Goal: Transaction & Acquisition: Purchase product/service

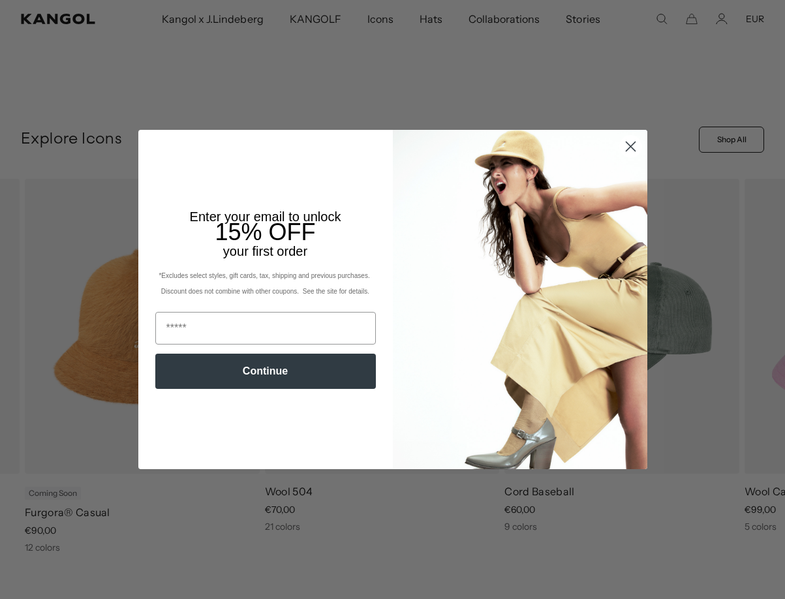
click at [623, 138] on circle "Close dialog" at bounding box center [630, 147] width 22 height 22
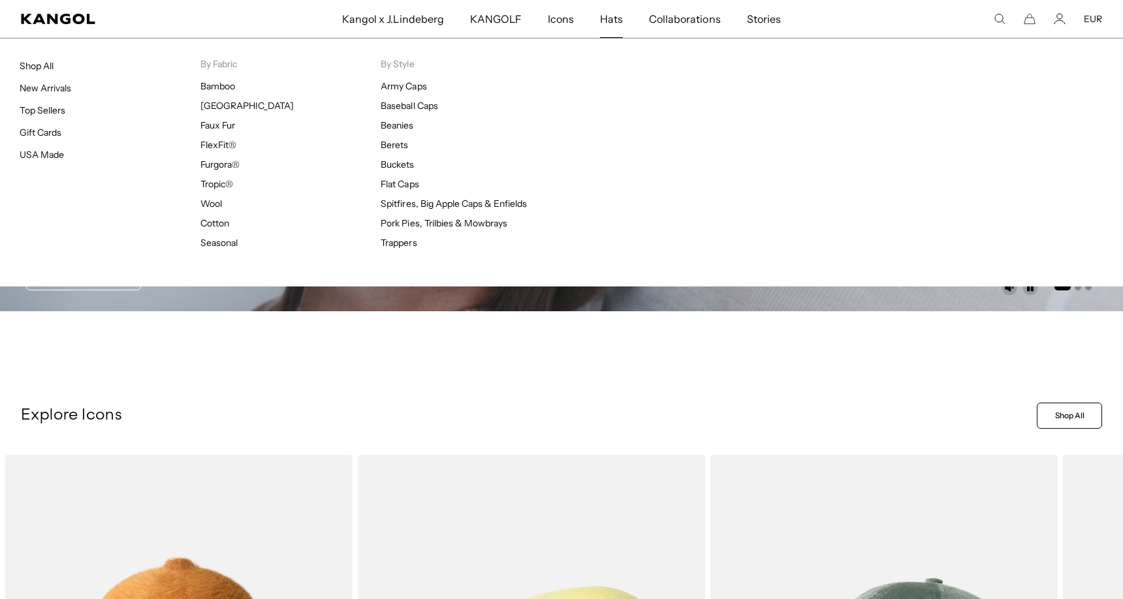
click at [606, 17] on span "Hats" at bounding box center [611, 19] width 23 height 38
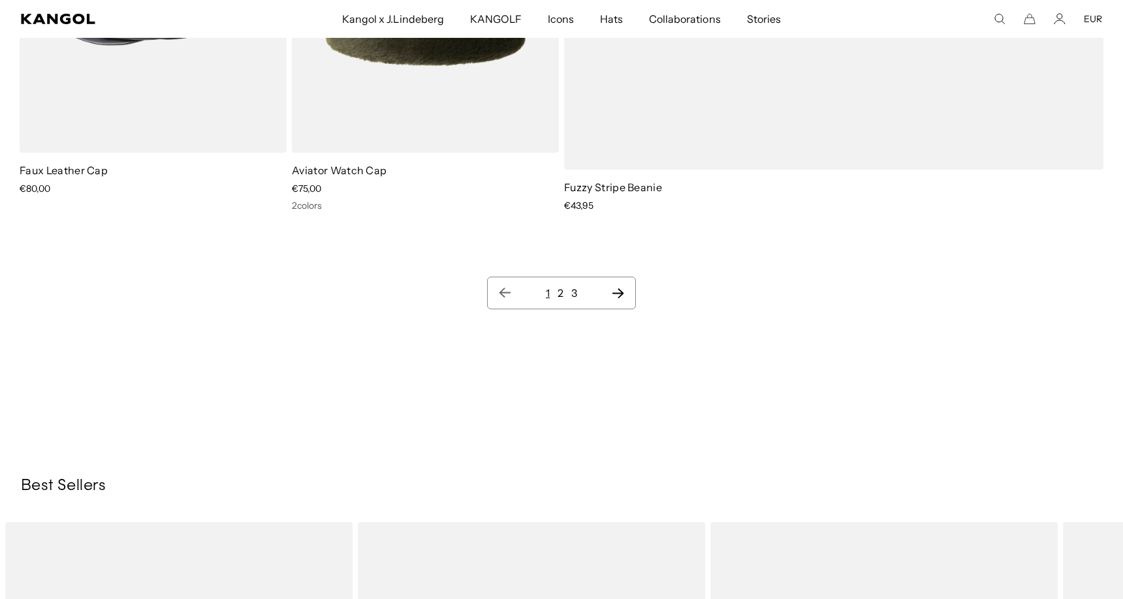
click at [627, 298] on nav "1 2 3" at bounding box center [561, 293] width 149 height 33
click at [614, 292] on icon "Next page" at bounding box center [618, 293] width 14 height 13
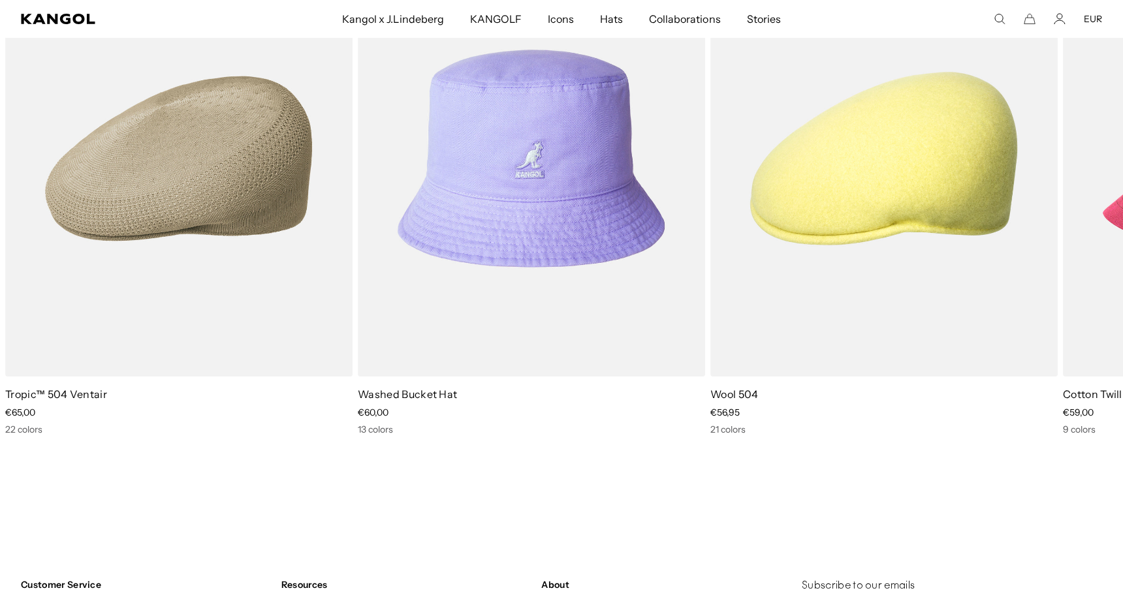
scroll to position [16760, 0]
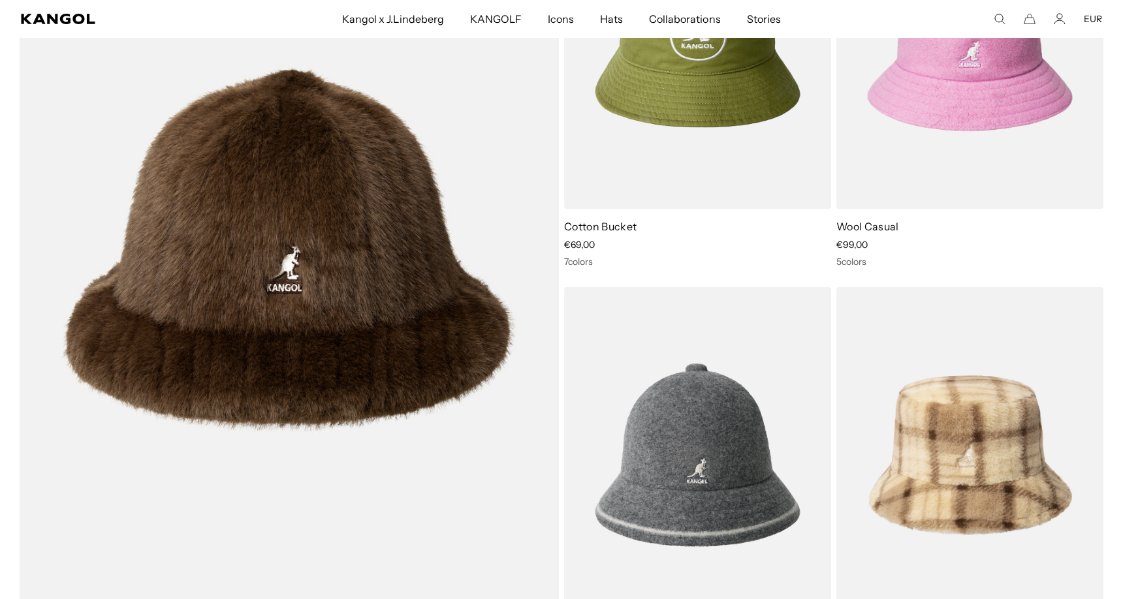
scroll to position [1044, 0]
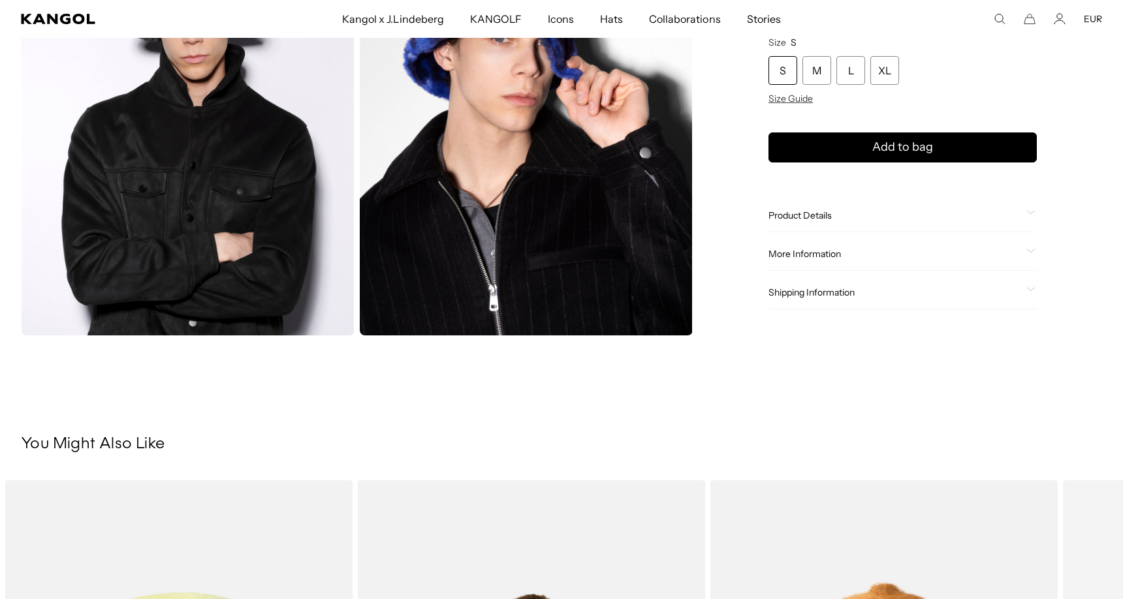
scroll to position [196, 0]
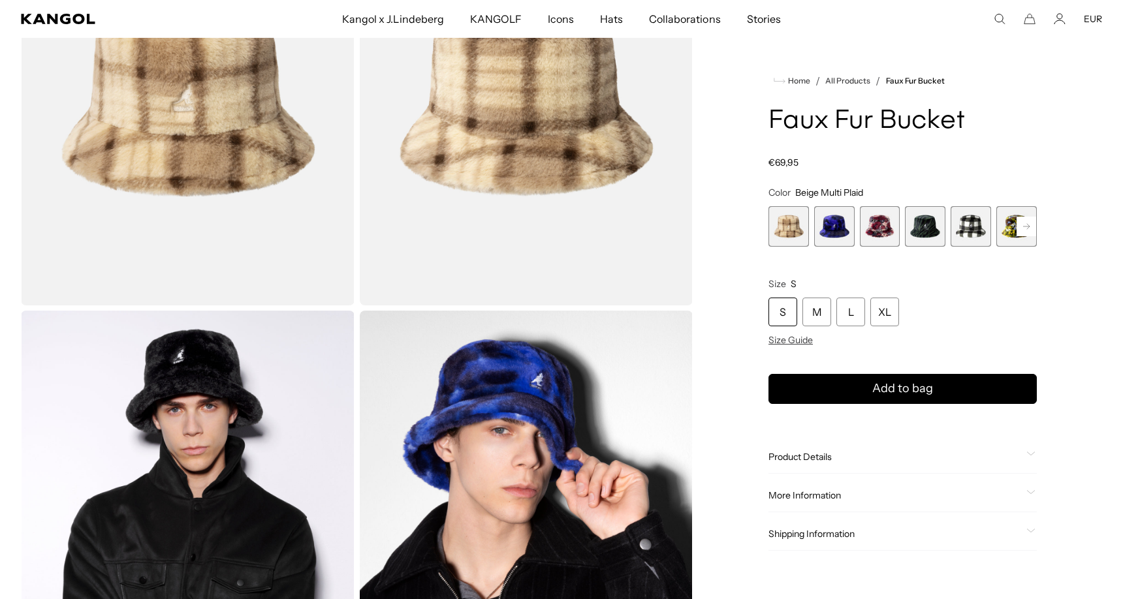
click at [872, 232] on span "3 of 12" at bounding box center [880, 226] width 40 height 40
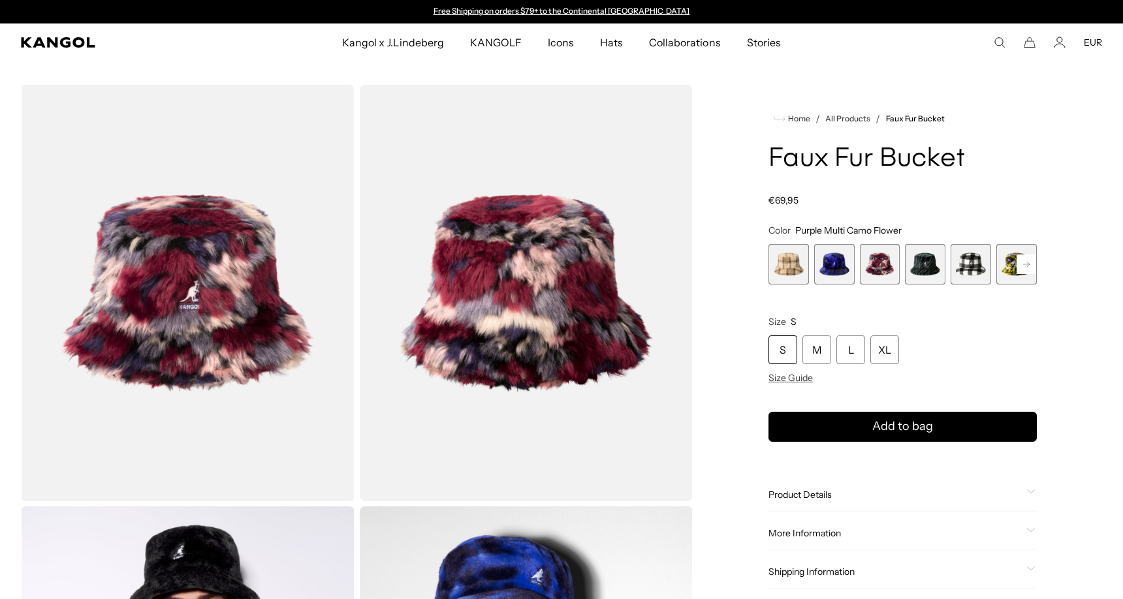
click at [958, 268] on span "5 of 12" at bounding box center [970, 264] width 40 height 40
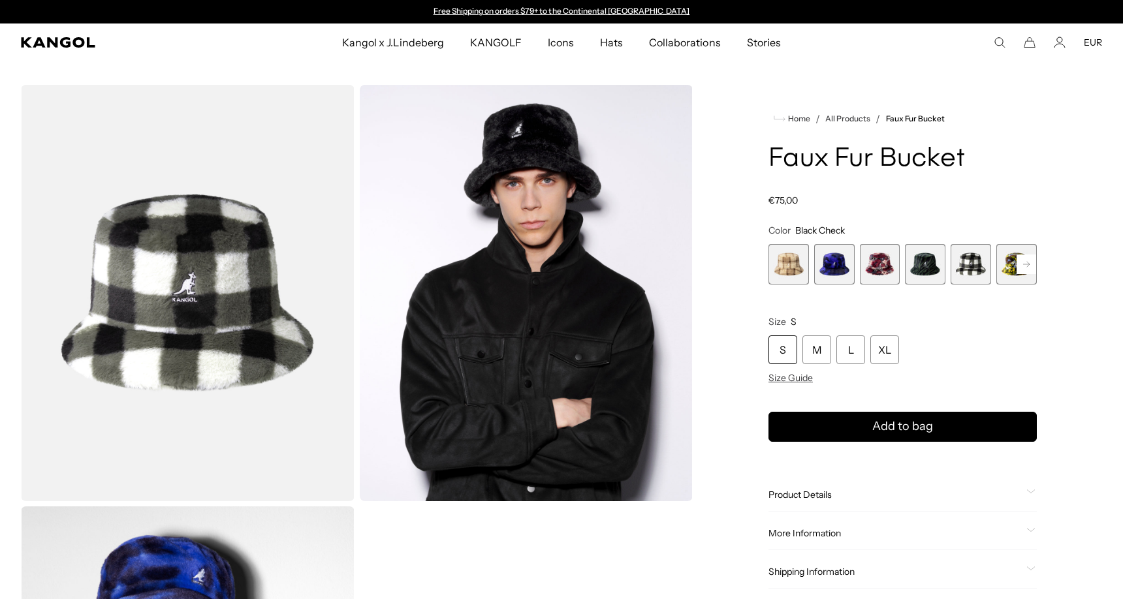
drag, startPoint x: 240, startPoint y: 298, endPoint x: 219, endPoint y: 298, distance: 20.9
click at [219, 298] on img "Gallery Viewer" at bounding box center [188, 293] width 334 height 416
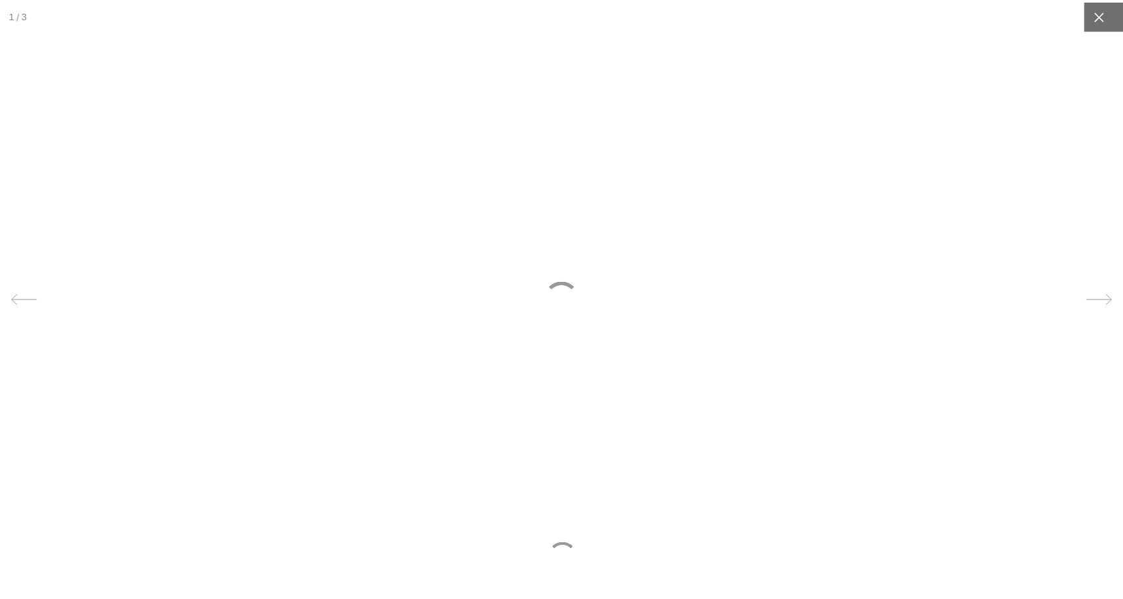
scroll to position [0, 269]
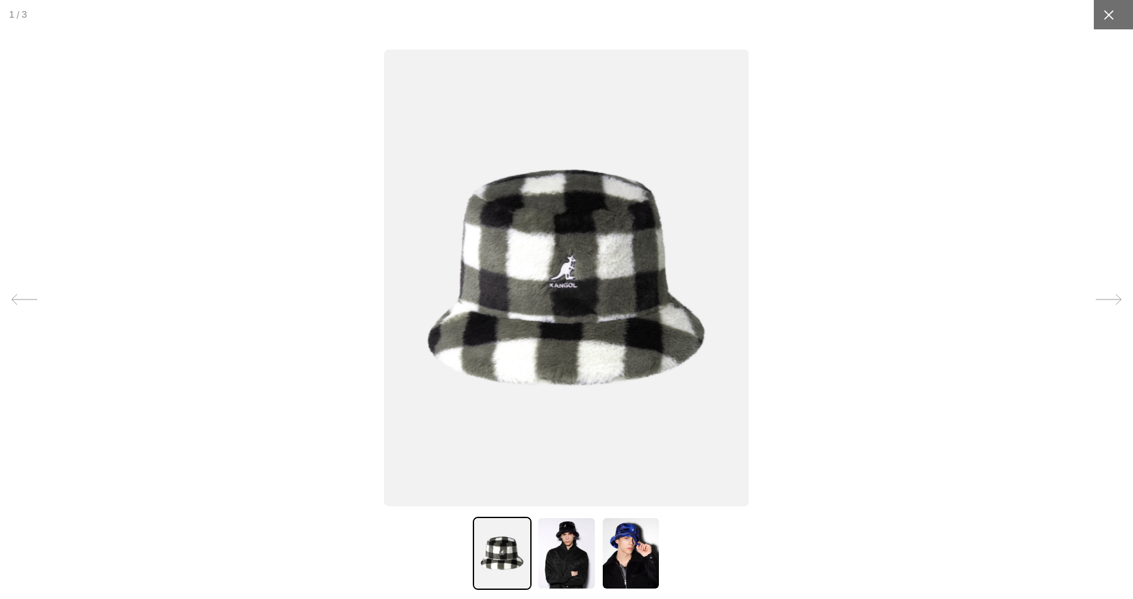
click at [1106, 16] on div at bounding box center [1107, 14] width 29 height 29
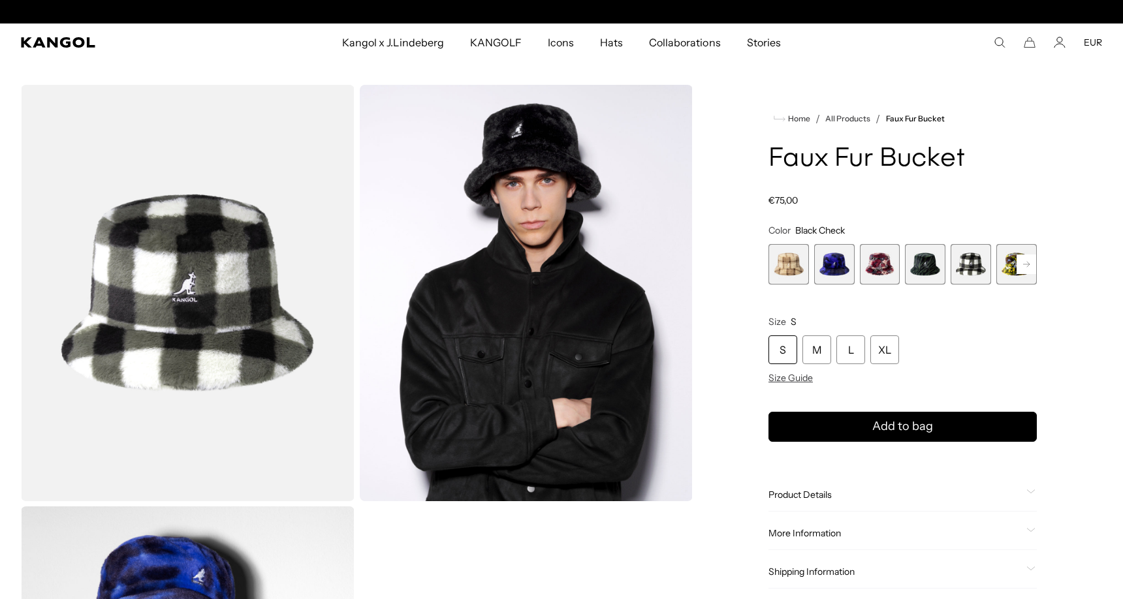
scroll to position [0, 0]
click at [1023, 265] on rect at bounding box center [1026, 265] width 20 height 20
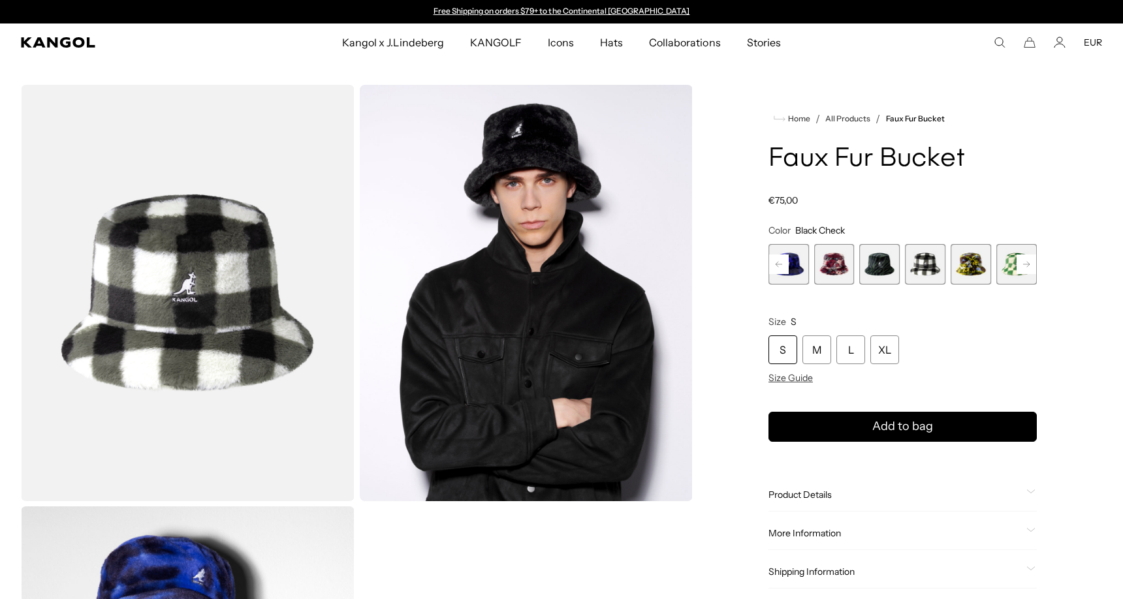
click at [1010, 269] on span "7 of 12" at bounding box center [1016, 264] width 40 height 40
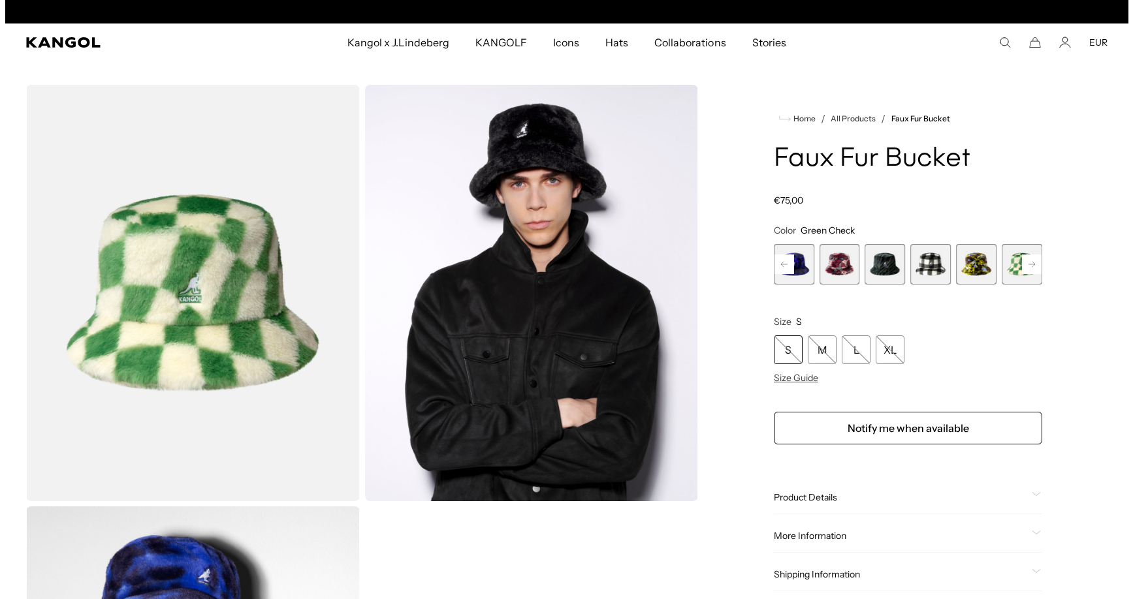
scroll to position [0, 269]
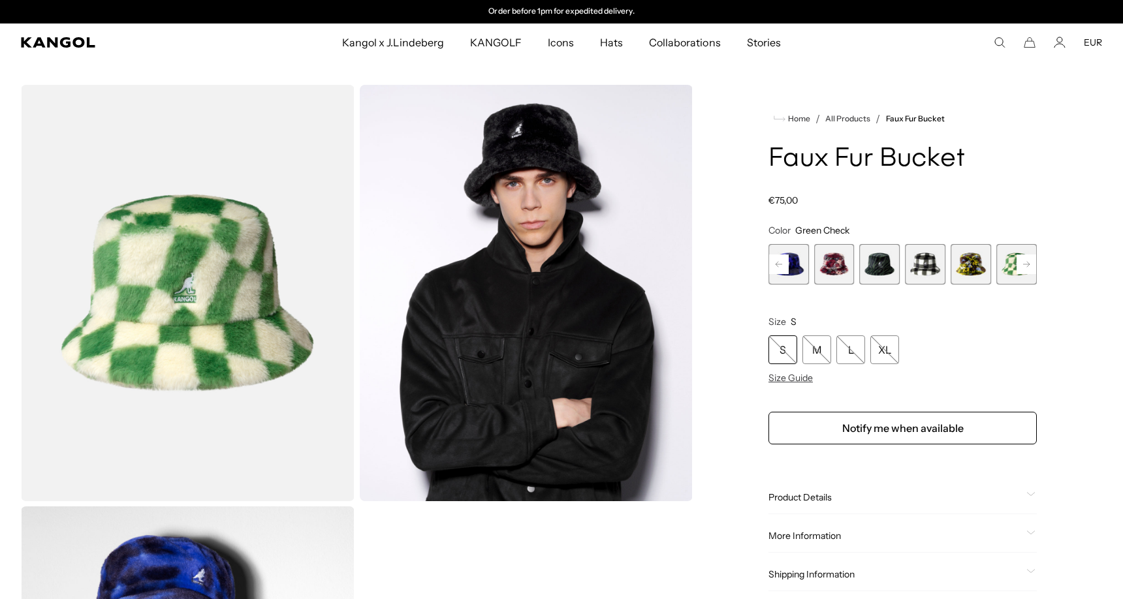
click at [219, 281] on img "Gallery Viewer" at bounding box center [188, 293] width 334 height 416
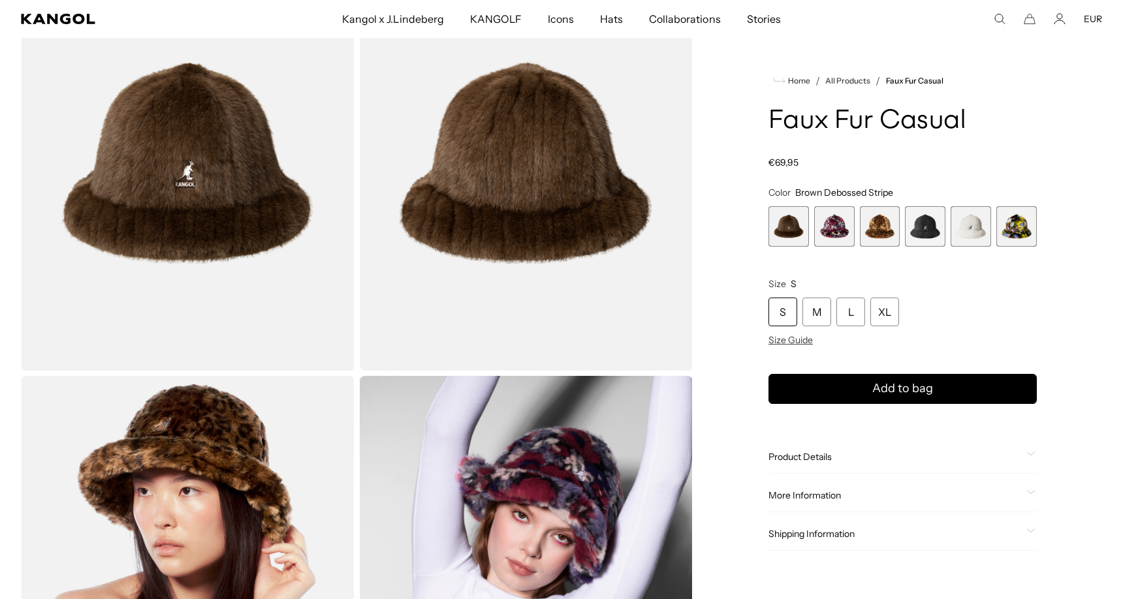
scroll to position [0, 269]
click at [834, 228] on span "2 of 6" at bounding box center [834, 226] width 40 height 40
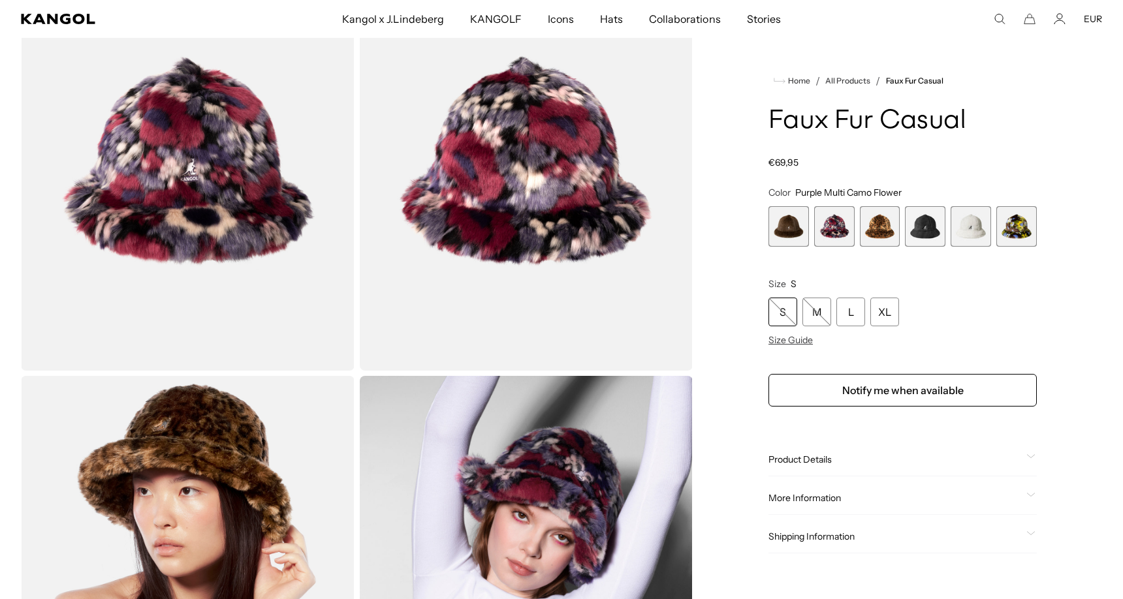
click at [877, 238] on span "3 of 6" at bounding box center [880, 226] width 40 height 40
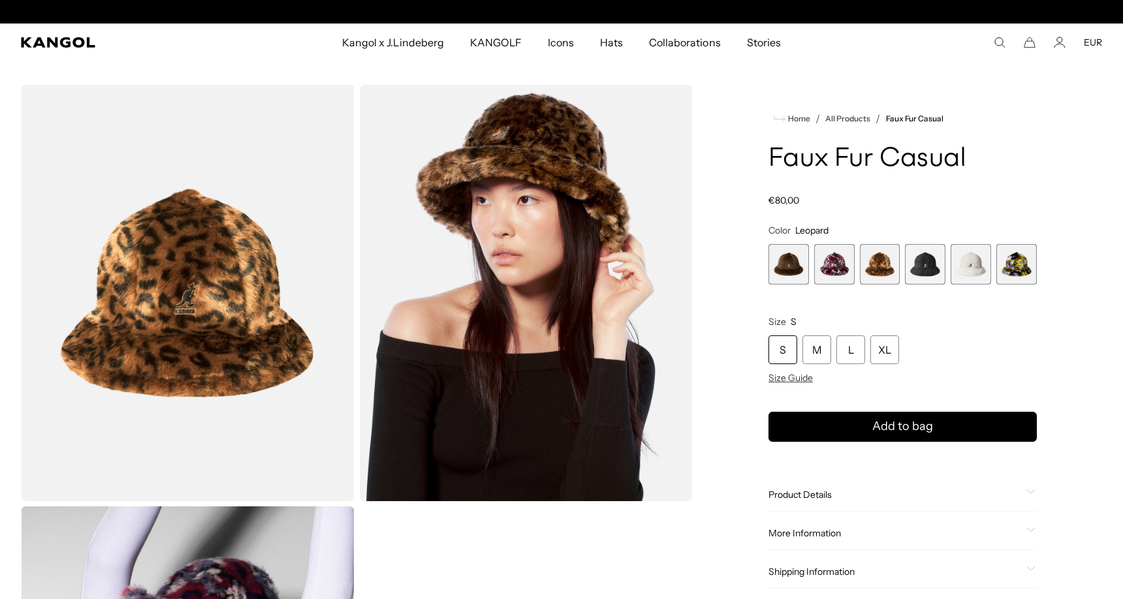
scroll to position [0, 269]
click at [970, 270] on span "5 of 6" at bounding box center [970, 264] width 40 height 40
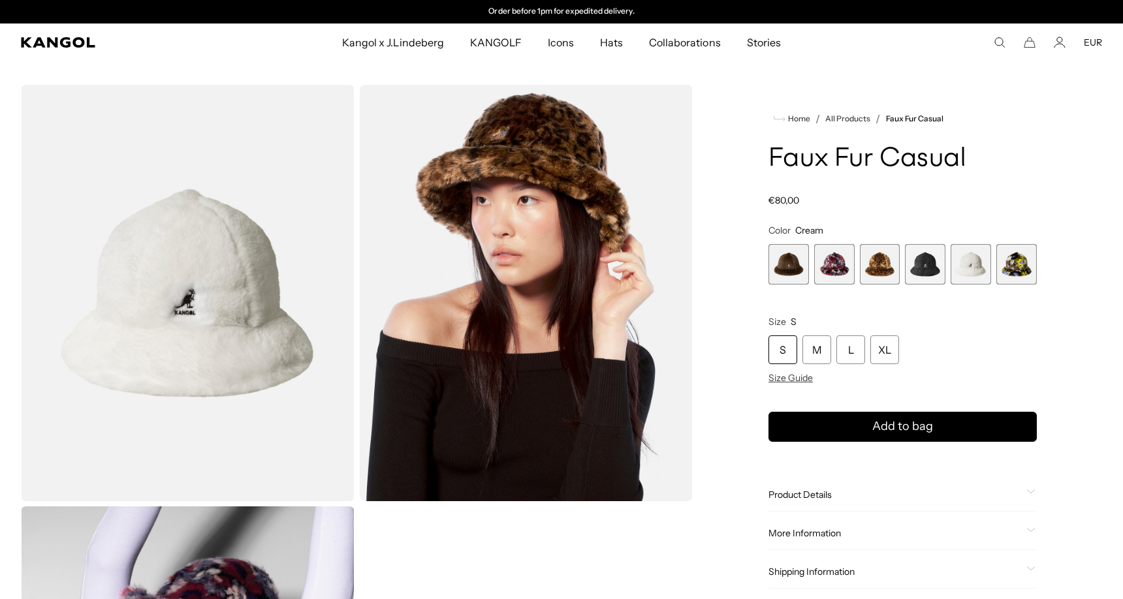
click at [1025, 268] on span "6 of 6" at bounding box center [1016, 264] width 40 height 40
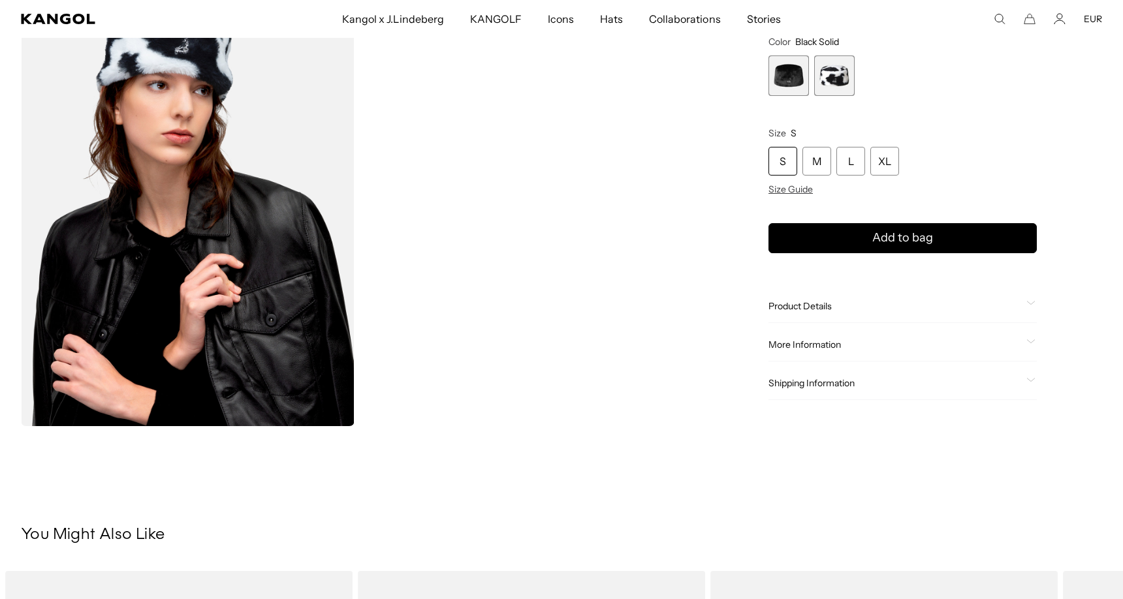
scroll to position [653, 0]
